Goal: Transaction & Acquisition: Purchase product/service

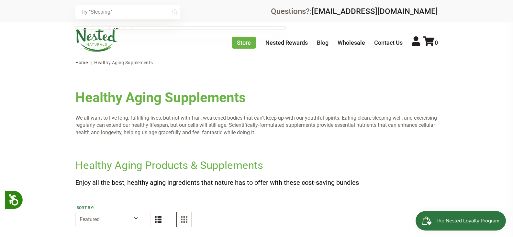
click at [99, 11] on input "text" at bounding box center [127, 12] width 105 height 14
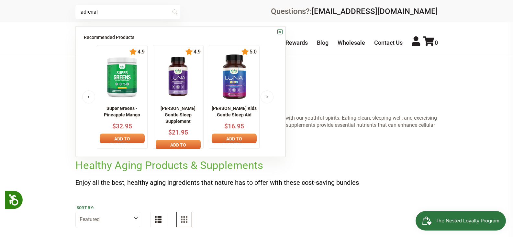
type input "adrenal"
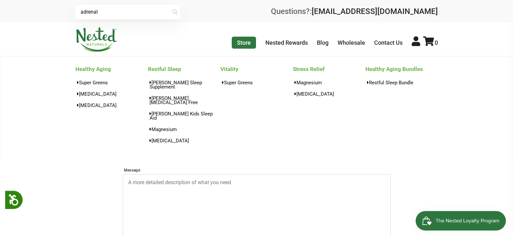
click at [245, 42] on link "Store" at bounding box center [244, 43] width 24 height 12
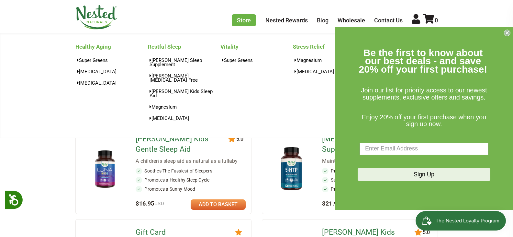
scroll to position [316, 0]
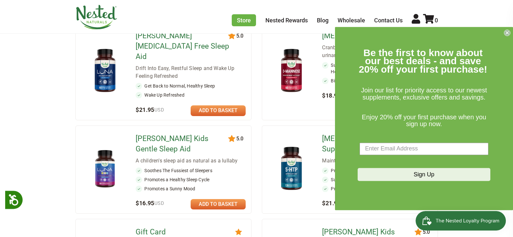
click at [507, 32] on icon "Close dialog" at bounding box center [507, 32] width 3 height 3
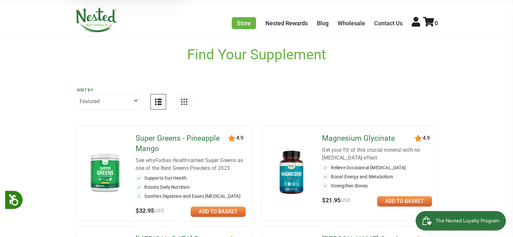
scroll to position [0, 0]
